Goal: Task Accomplishment & Management: Manage account settings

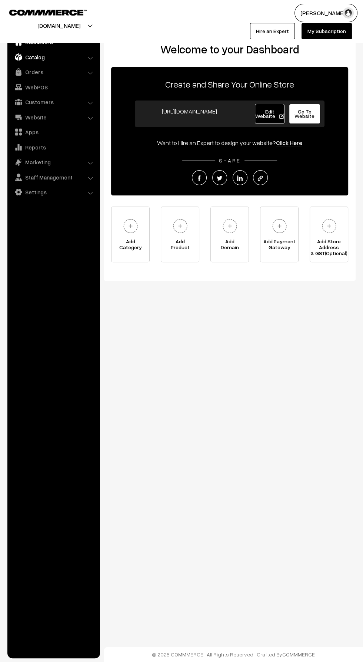
click at [26, 54] on link "Catalog" at bounding box center [53, 56] width 88 height 13
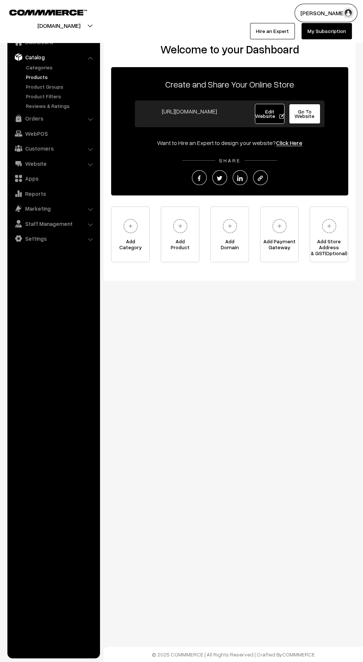
click at [25, 74] on link "Products" at bounding box center [60, 77] width 73 height 8
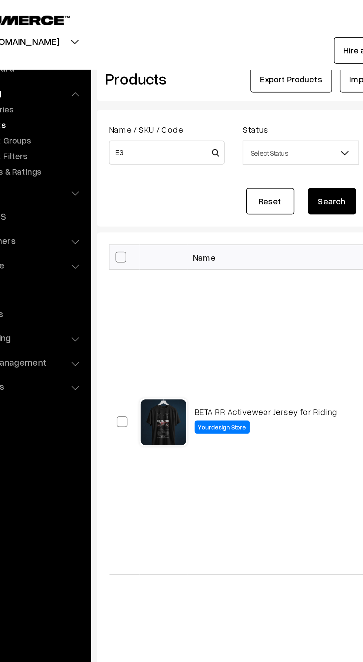
type input "E3"
click at [246, 127] on button "Search" at bounding box center [249, 124] width 30 height 16
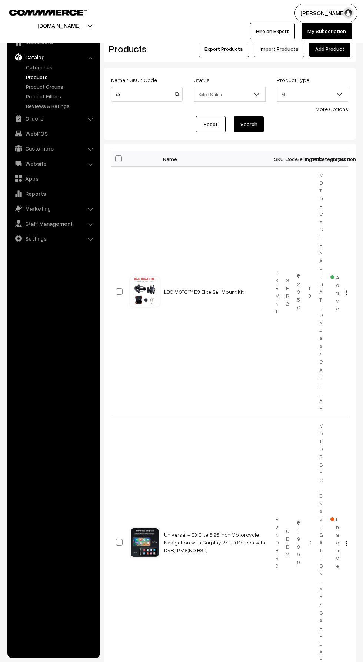
scroll to position [174, 0]
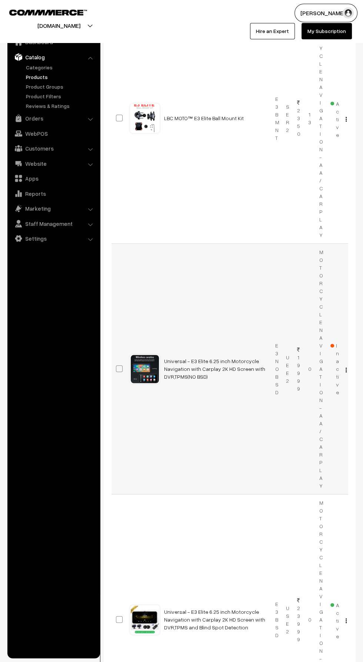
click at [346, 368] on img "button" at bounding box center [346, 369] width 1 height 5
click at [244, 509] on td "Universal - E3 Elite 6.25 inch Motorcycle Navigation with Carplay 2K HD Screen …" at bounding box center [215, 619] width 111 height 251
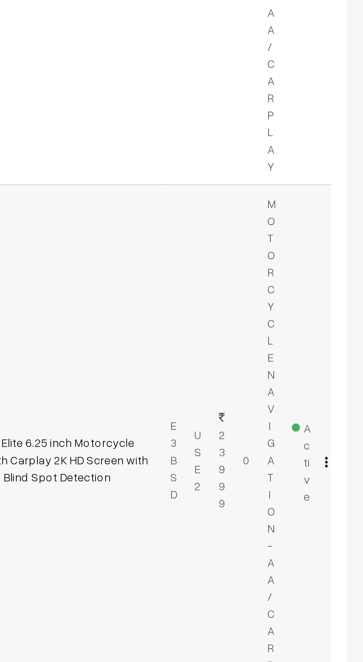
scroll to position [282, 0]
click at [347, 511] on img "button" at bounding box center [346, 512] width 1 height 5
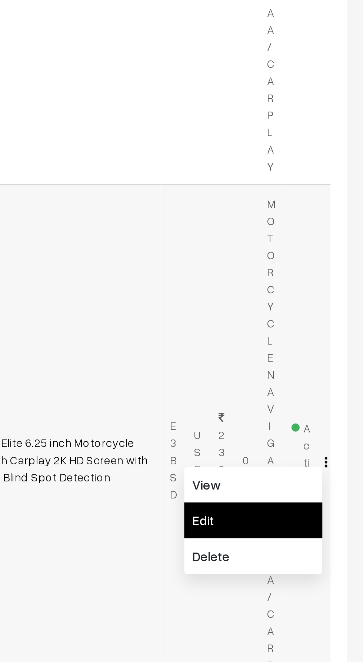
click at [326, 537] on link "Edit" at bounding box center [313, 539] width 63 height 16
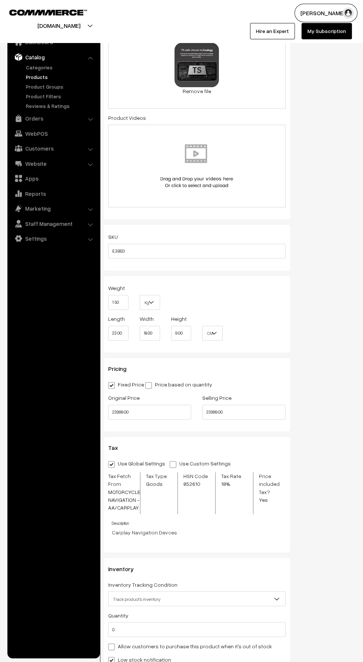
scroll to position [463, 0]
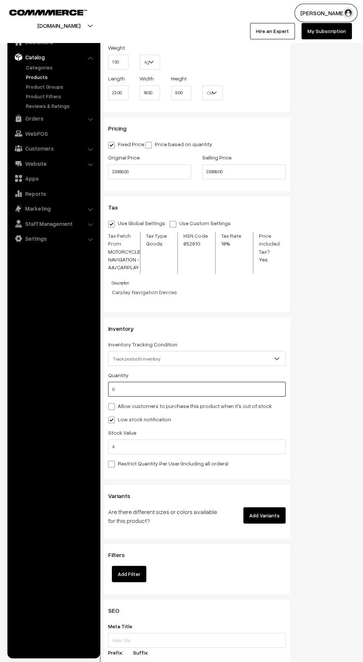
click at [123, 390] on input "0" at bounding box center [197, 389] width 178 height 15
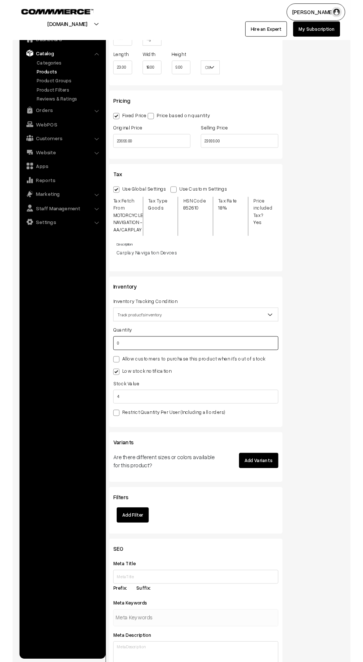
scroll to position [722, 0]
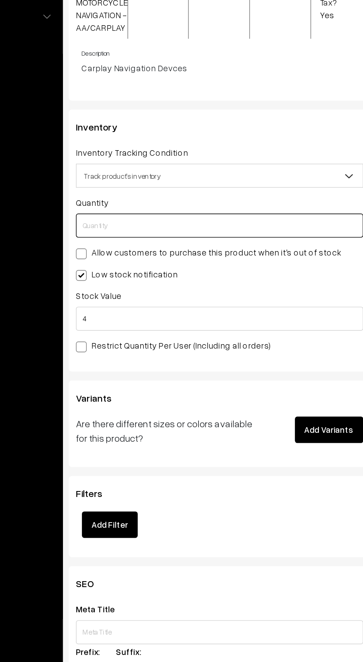
type input "1"
type input "10"
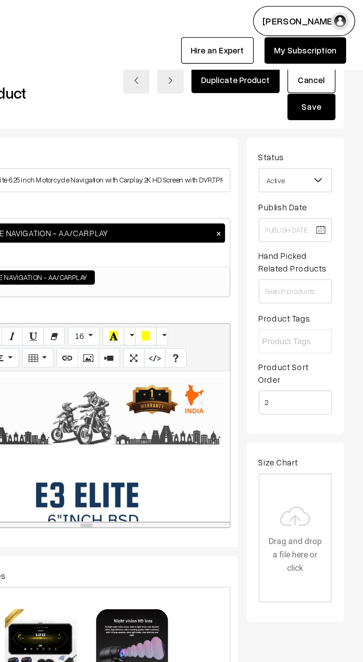
scroll to position [0, 0]
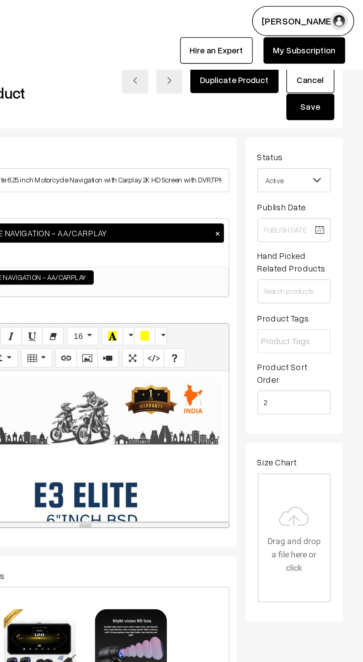
type input "10"
click at [327, 69] on button "Save" at bounding box center [331, 66] width 30 height 16
